Goal: Check status: Check status

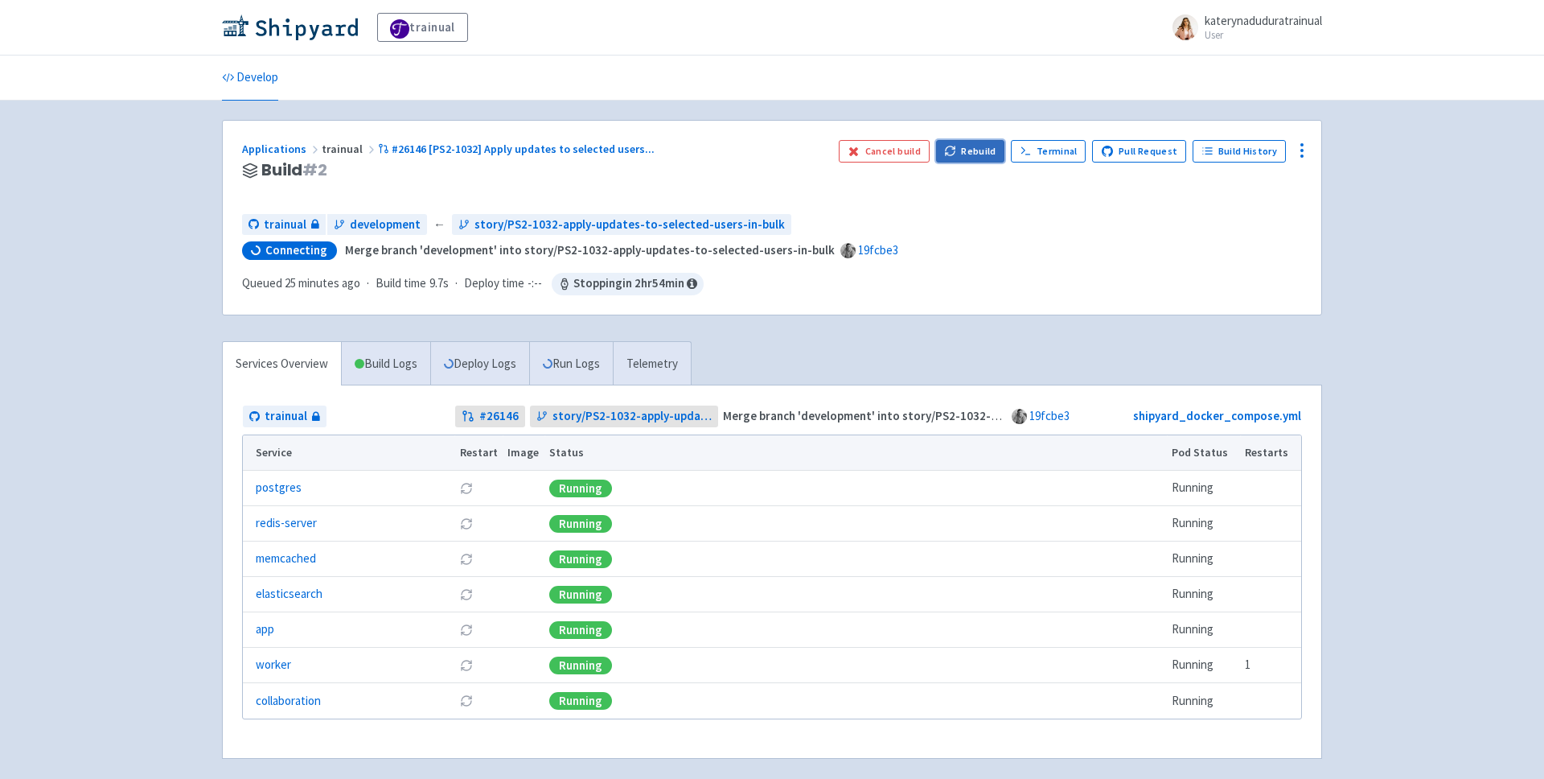
click at [965, 147] on button "Rebuild" at bounding box center [970, 151] width 69 height 23
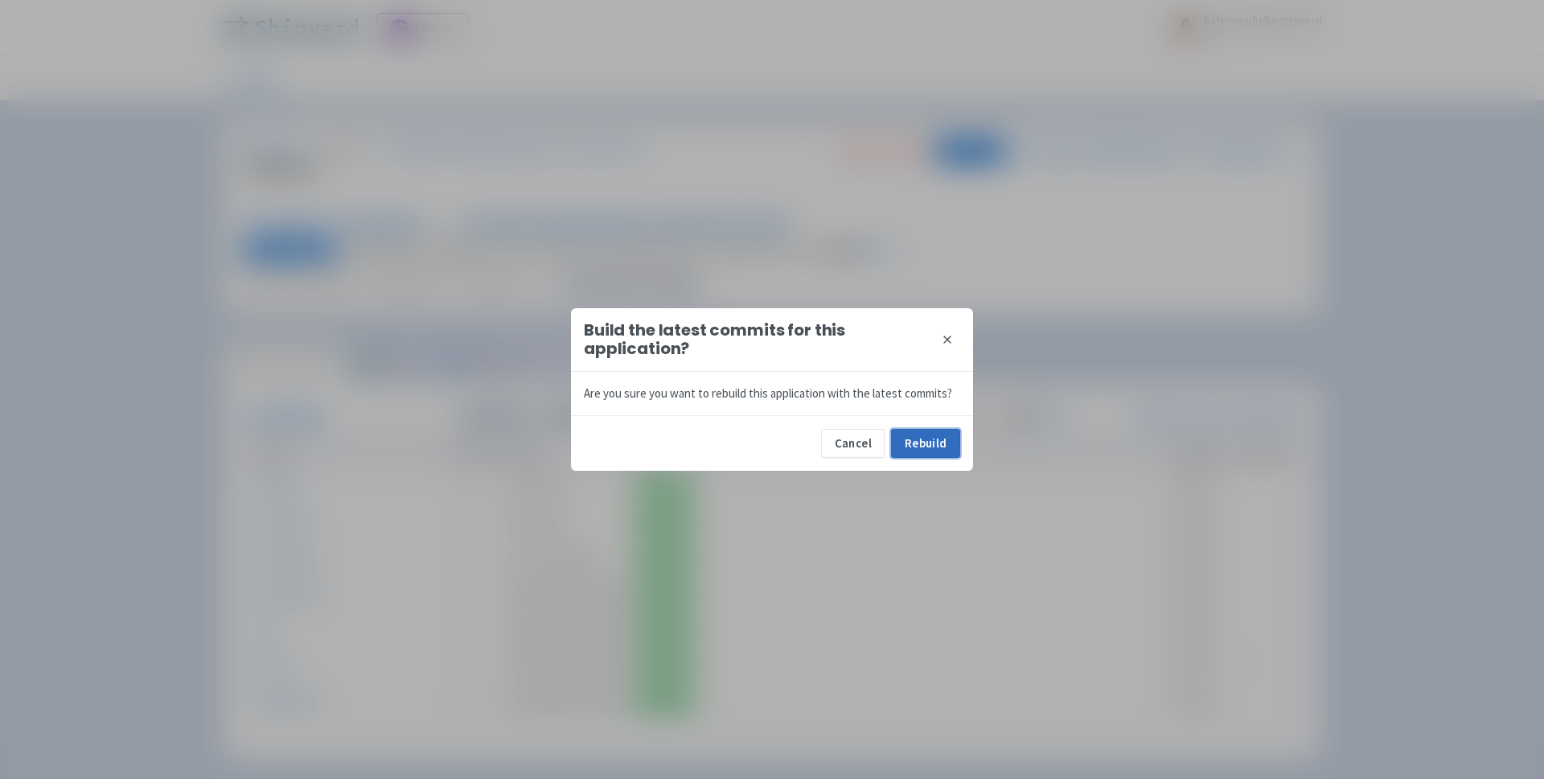
click at [932, 442] on button "Rebuild" at bounding box center [925, 443] width 69 height 29
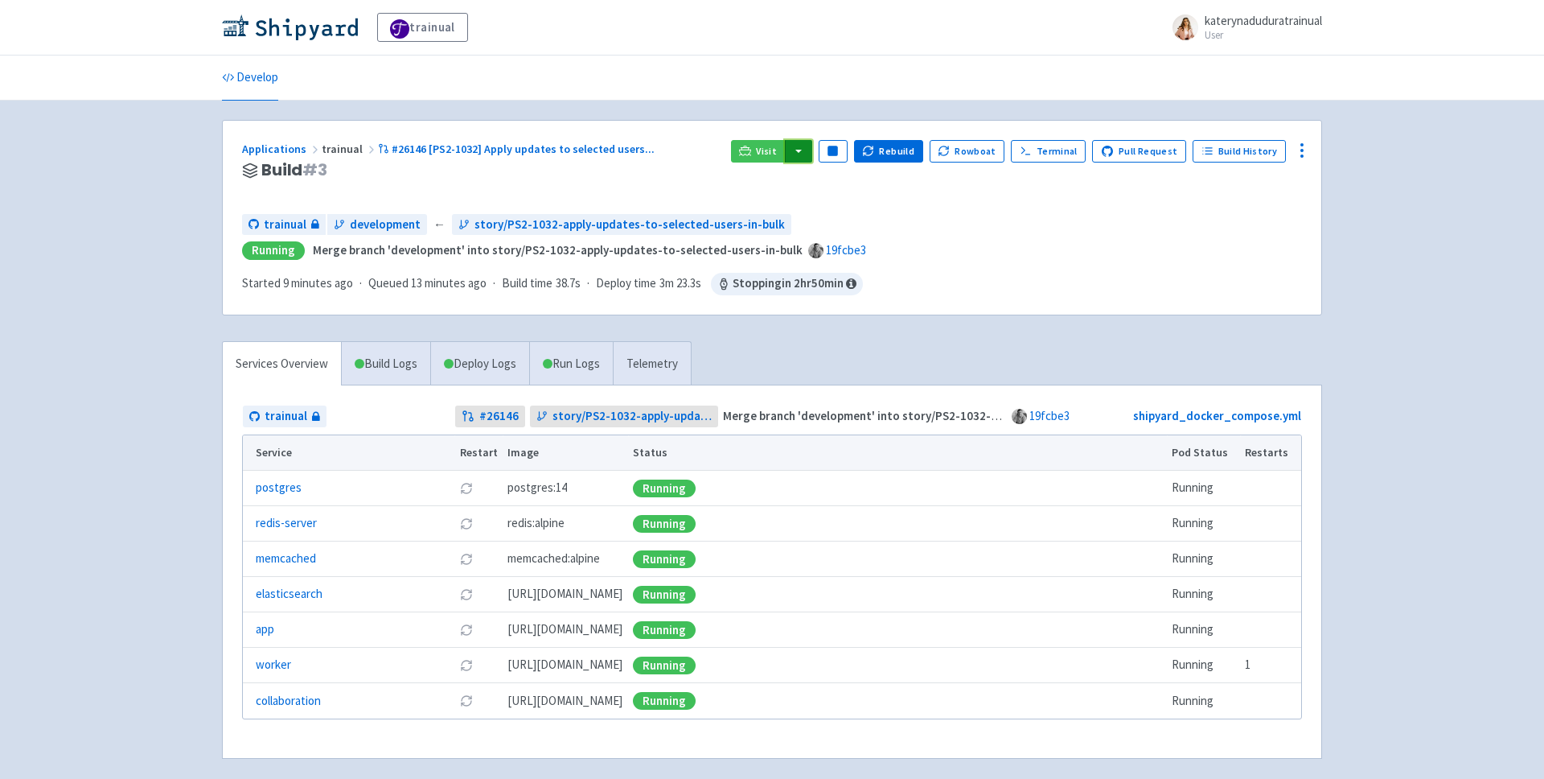
click at [812, 156] on button "button" at bounding box center [798, 151] width 27 height 23
click at [858, 187] on link "trainual (admin)" at bounding box center [859, 183] width 151 height 25
